Goal: Task Accomplishment & Management: Manage account settings

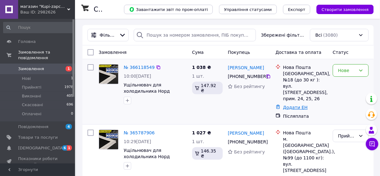
click at [301, 105] on link "Додати ЕН" at bounding box center [295, 107] width 25 height 5
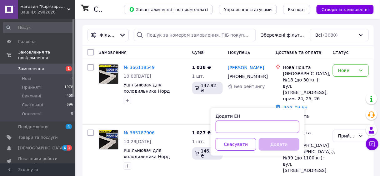
click at [258, 124] on input "Додати ЕН" at bounding box center [258, 126] width 84 height 13
paste input "20451269204712"
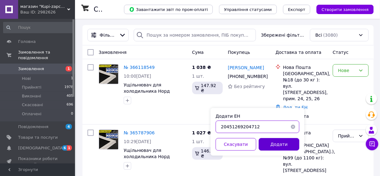
type input "20451269204712"
click at [288, 142] on button "Додати" at bounding box center [279, 144] width 41 height 13
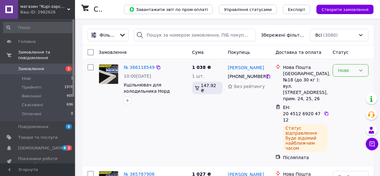
click at [362, 71] on icon at bounding box center [361, 70] width 3 height 2
click at [353, 84] on li "Прийнято" at bounding box center [351, 83] width 35 height 11
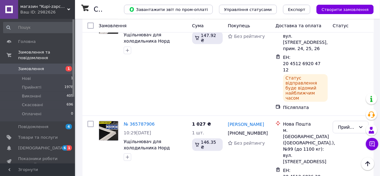
scroll to position [25, 0]
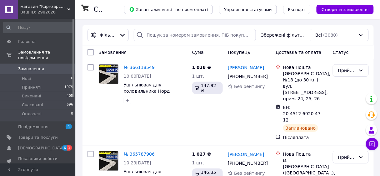
click at [68, 9] on use at bounding box center [68, 9] width 3 height 2
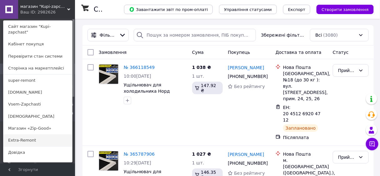
click at [33, 134] on link "Extra-Remont" at bounding box center [37, 140] width 69 height 12
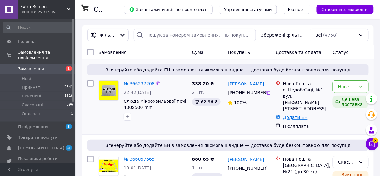
click at [299, 115] on link "Додати ЕН" at bounding box center [295, 117] width 25 height 5
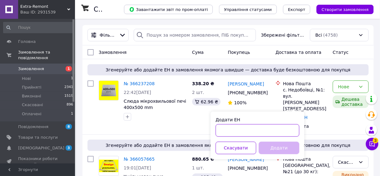
click at [241, 133] on input "Додати ЕН" at bounding box center [258, 130] width 84 height 13
paste input "20451269213341"
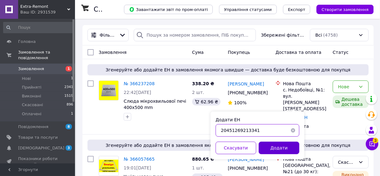
type input "20451269213341"
click at [280, 150] on button "Додати" at bounding box center [279, 147] width 41 height 13
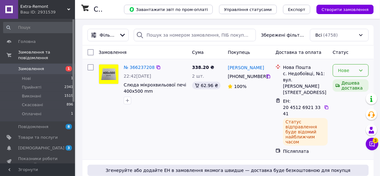
click at [360, 71] on icon at bounding box center [361, 70] width 5 height 5
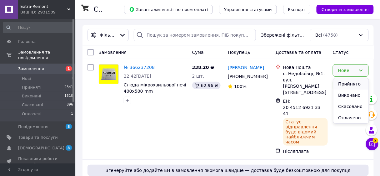
click at [356, 84] on li "Прийнято" at bounding box center [351, 83] width 35 height 11
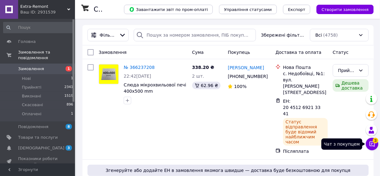
click at [374, 145] on icon at bounding box center [372, 143] width 5 height 5
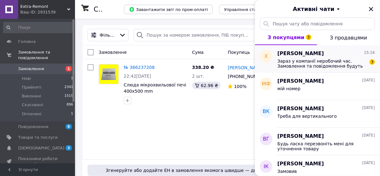
click at [315, 66] on span "Зараз у компанії неробочий час. Замовлення та повідомлення будуть оброблені з 0…" at bounding box center [322, 64] width 89 height 10
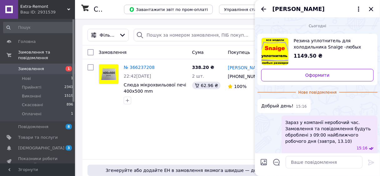
scroll to position [27, 0]
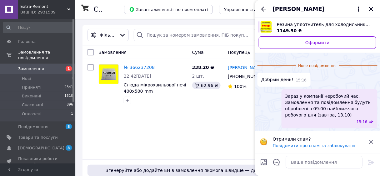
click at [371, 140] on icon at bounding box center [372, 142] width 8 height 8
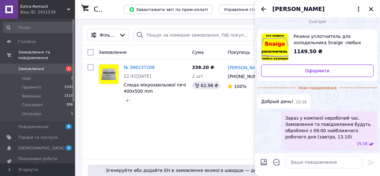
scroll to position [4, 0]
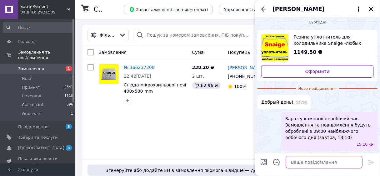
click at [325, 160] on textarea at bounding box center [324, 162] width 77 height 13
type textarea "доброго дня"
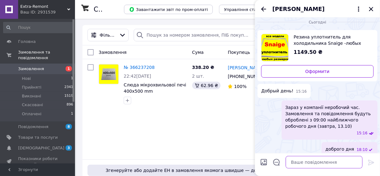
scroll to position [9, 0]
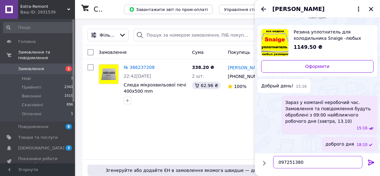
type textarea "0972513801"
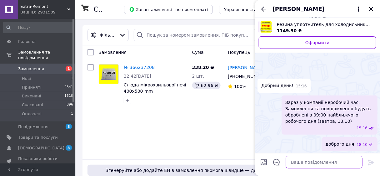
scroll to position [25, 0]
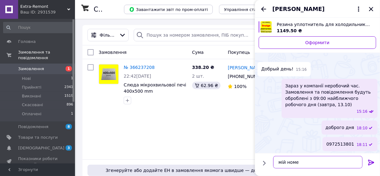
type textarea "мій номер"
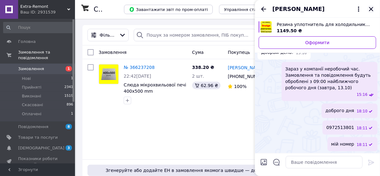
click at [373, 8] on icon "Закрити" at bounding box center [371, 9] width 4 height 4
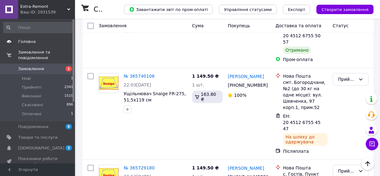
scroll to position [275, 0]
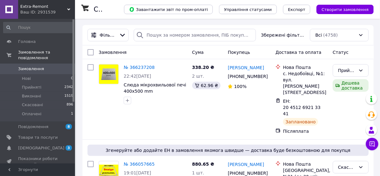
click at [70, 9] on use at bounding box center [68, 9] width 3 height 2
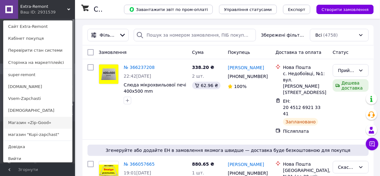
click at [42, 121] on link "Магазин «Zip-Good»" at bounding box center [37, 123] width 69 height 12
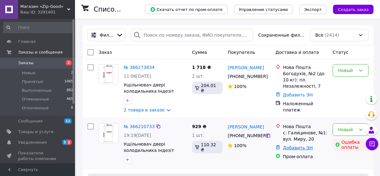
click at [301, 149] on link "Добавить ЭН" at bounding box center [298, 147] width 30 height 5
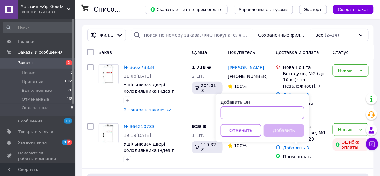
click at [244, 115] on input "Добавить ЭН" at bounding box center [263, 113] width 84 height 13
paste input "20451269217204"
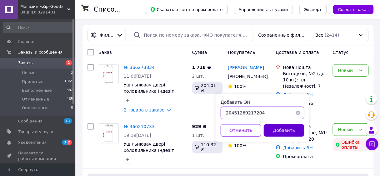
type input "20451269217204"
click at [281, 129] on button "Добавить" at bounding box center [284, 130] width 41 height 13
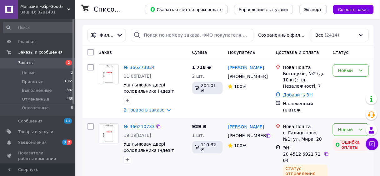
click at [353, 130] on div "Новый" at bounding box center [348, 129] width 18 height 7
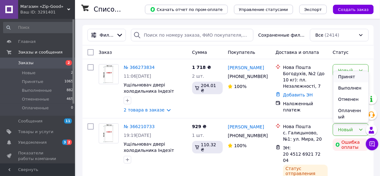
click at [351, 75] on li "Принят" at bounding box center [351, 76] width 35 height 11
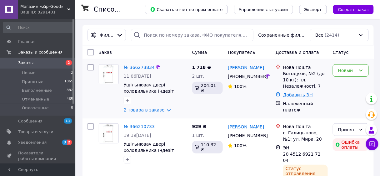
click at [293, 96] on link "Добавить ЭН" at bounding box center [298, 94] width 30 height 5
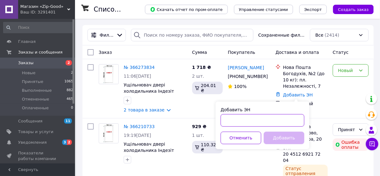
click at [280, 117] on input "Добавить ЭН" at bounding box center [263, 120] width 84 height 13
paste input "20451269222071"
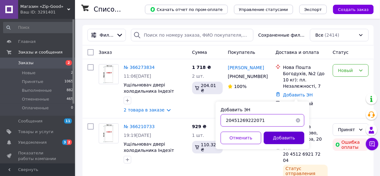
type input "20451269222071"
click at [272, 135] on button "Добавить" at bounding box center [284, 137] width 41 height 13
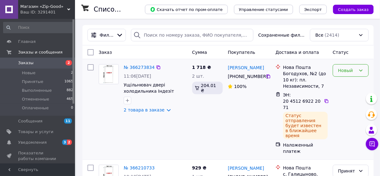
click at [357, 71] on div "Новый" at bounding box center [351, 70] width 36 height 13
click at [353, 84] on li "Принят" at bounding box center [351, 83] width 35 height 11
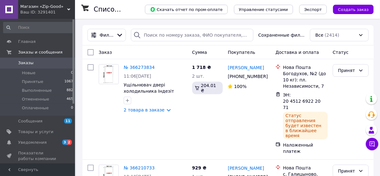
click at [69, 9] on icon at bounding box center [68, 9] width 3 height 3
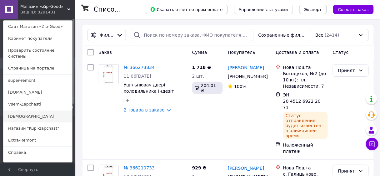
click at [23, 110] on link "[DEMOGRAPHIC_DATA]" at bounding box center [37, 116] width 69 height 12
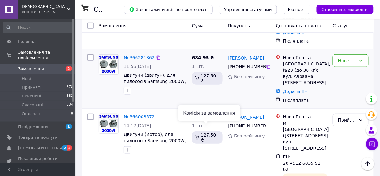
scroll to position [50, 0]
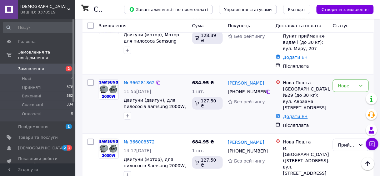
click at [300, 114] on link "Додати ЕН" at bounding box center [295, 116] width 25 height 5
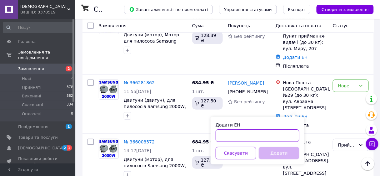
click at [255, 136] on input "Додати ЕН" at bounding box center [258, 135] width 84 height 13
paste input "20451269223014"
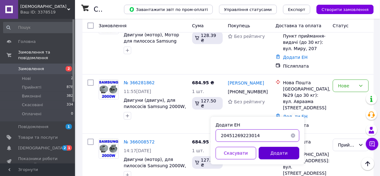
type input "20451269223014"
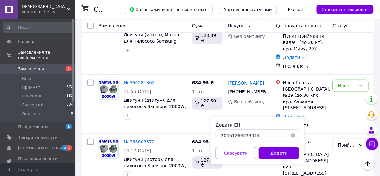
click at [282, 152] on button "Додати" at bounding box center [279, 153] width 41 height 13
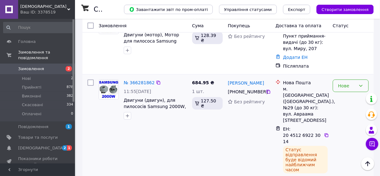
click at [352, 88] on div "Нове" at bounding box center [348, 85] width 18 height 7
click at [351, 100] on li "Прийнято" at bounding box center [351, 98] width 35 height 11
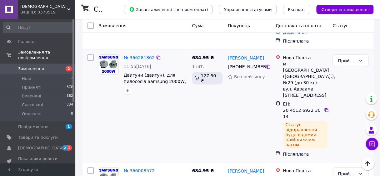
scroll to position [0, 0]
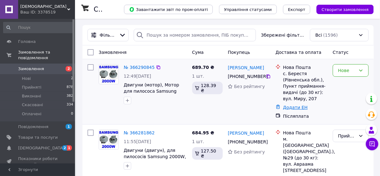
click at [290, 108] on link "Додати ЕН" at bounding box center [295, 107] width 25 height 5
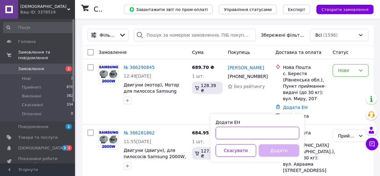
click at [242, 130] on input "Додати ЕН" at bounding box center [258, 133] width 84 height 13
paste input "20451269223999"
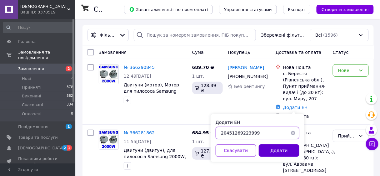
type input "20451269223999"
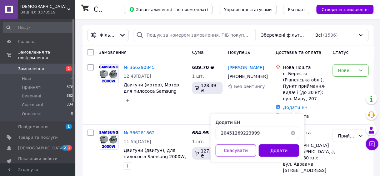
click at [279, 150] on button "Додати" at bounding box center [279, 150] width 41 height 13
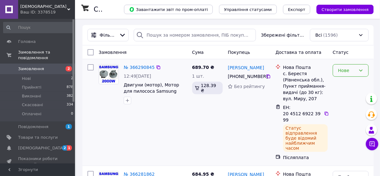
click at [364, 71] on icon at bounding box center [361, 70] width 5 height 5
click at [358, 85] on li "Прийнято" at bounding box center [351, 83] width 35 height 11
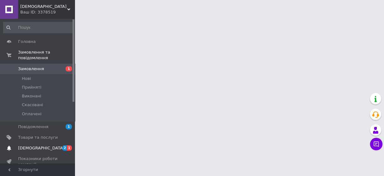
click at [70, 145] on span "1" at bounding box center [69, 147] width 5 height 5
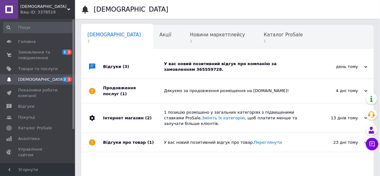
scroll to position [0, 3]
click at [203, 64] on div "У вас новий позитивний відгук про компанію за замовленням 365559728." at bounding box center [234, 66] width 141 height 11
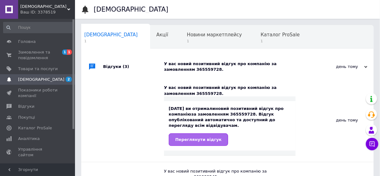
click at [210, 137] on span "Переглянути відгук" at bounding box center [199, 139] width 46 height 5
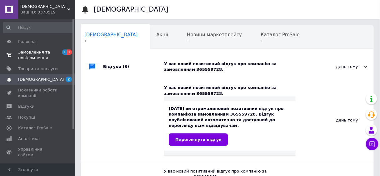
click at [70, 52] on span "1" at bounding box center [69, 51] width 5 height 5
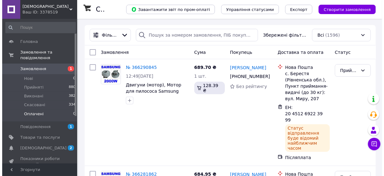
scroll to position [50, 0]
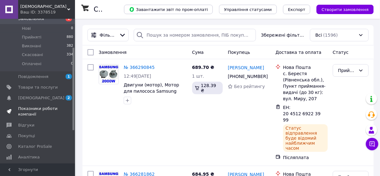
click at [38, 106] on span "Показники роботи компанії" at bounding box center [38, 111] width 40 height 11
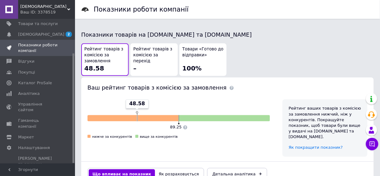
scroll to position [406, 0]
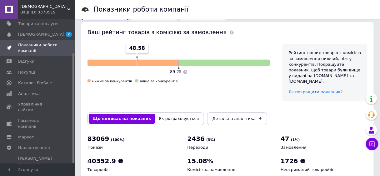
click at [69, 8] on div "[DEMOGRAPHIC_DATA] Ваш ID: 3378519" at bounding box center [46, 9] width 57 height 19
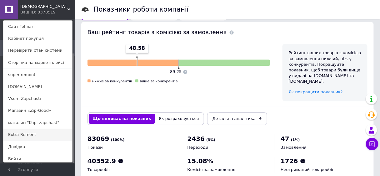
click at [32, 136] on link "Extra-Remont" at bounding box center [37, 135] width 69 height 12
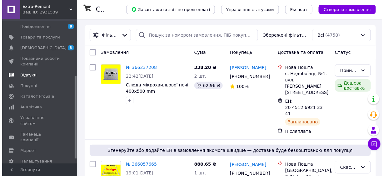
scroll to position [108, 0]
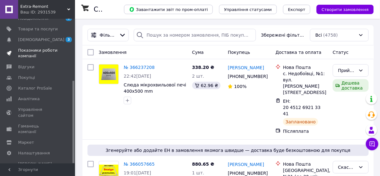
click at [44, 48] on span "Показники роботи компанії" at bounding box center [38, 53] width 40 height 11
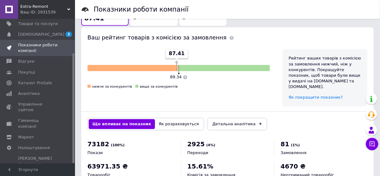
scroll to position [406, 0]
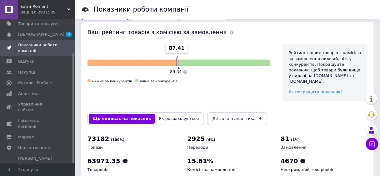
click at [68, 7] on div "Extra-Remont Ваш ID: 2931539" at bounding box center [46, 9] width 57 height 19
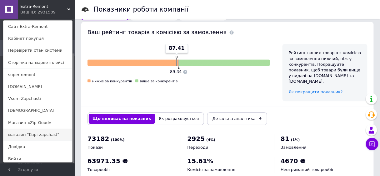
click at [35, 134] on link "магазин "Kupi-zapchast"" at bounding box center [37, 135] width 69 height 12
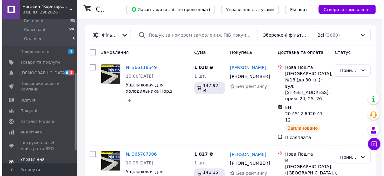
scroll to position [100, 0]
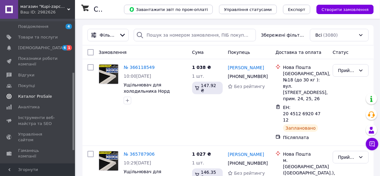
click at [35, 94] on span "Каталог ProSale" at bounding box center [35, 97] width 34 height 6
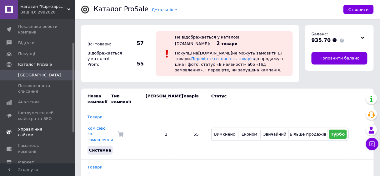
scroll to position [38, 0]
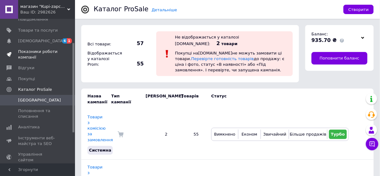
click at [42, 50] on span "Показники роботи компанії" at bounding box center [38, 54] width 40 height 11
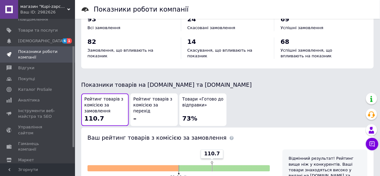
scroll to position [350, 0]
